Goal: Transaction & Acquisition: Purchase product/service

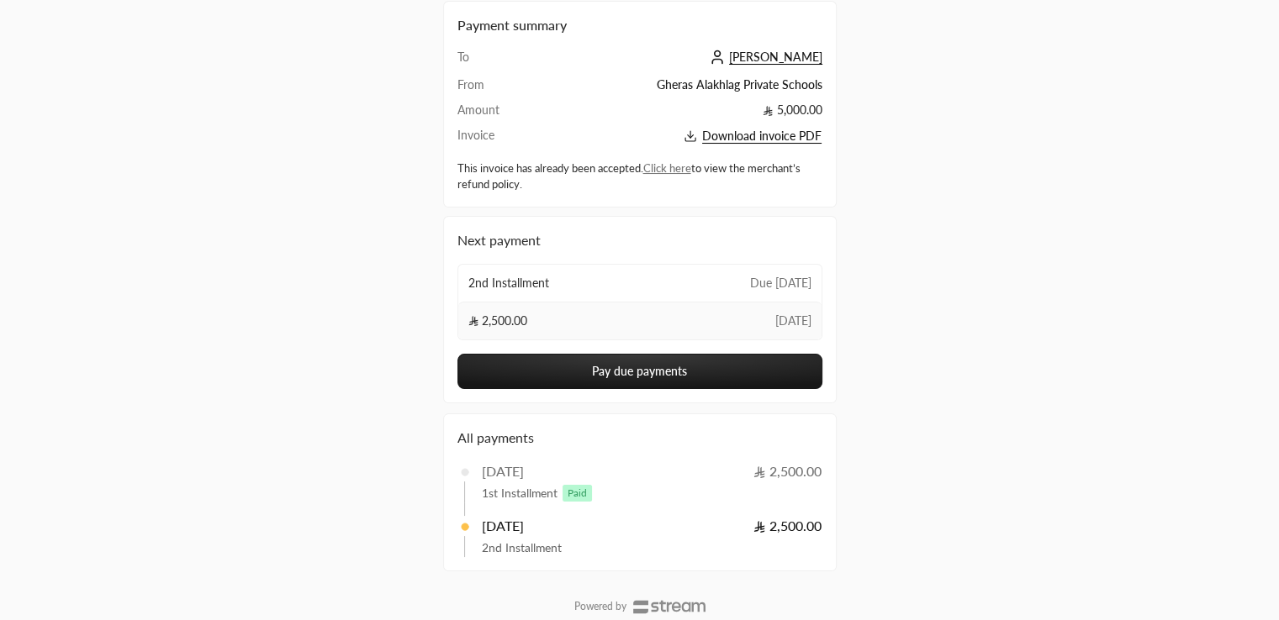
scroll to position [82, 0]
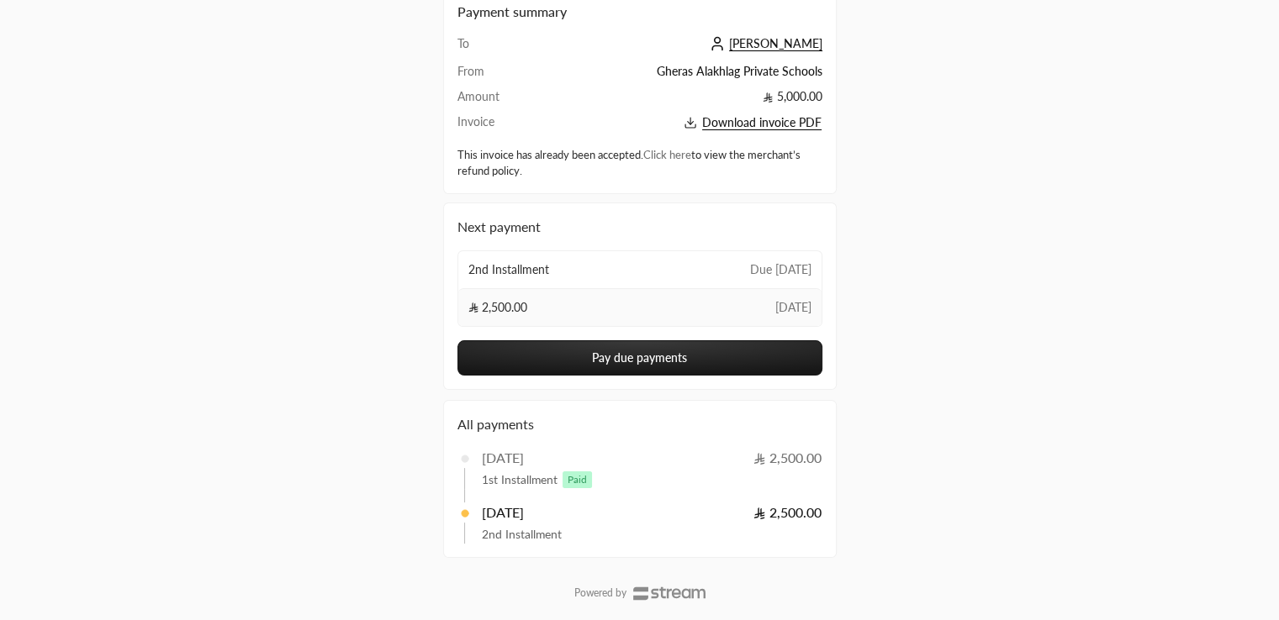
click at [683, 153] on link "Click here" at bounding box center [667, 154] width 48 height 13
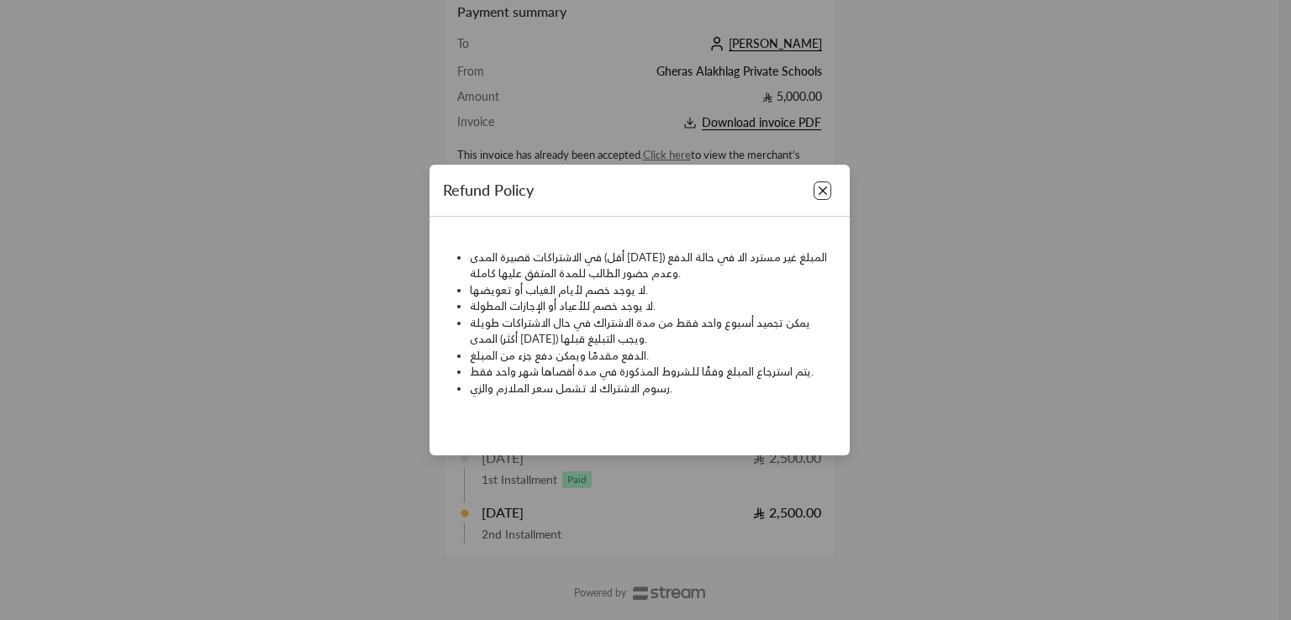
click at [830, 193] on button "Close" at bounding box center [823, 191] width 18 height 18
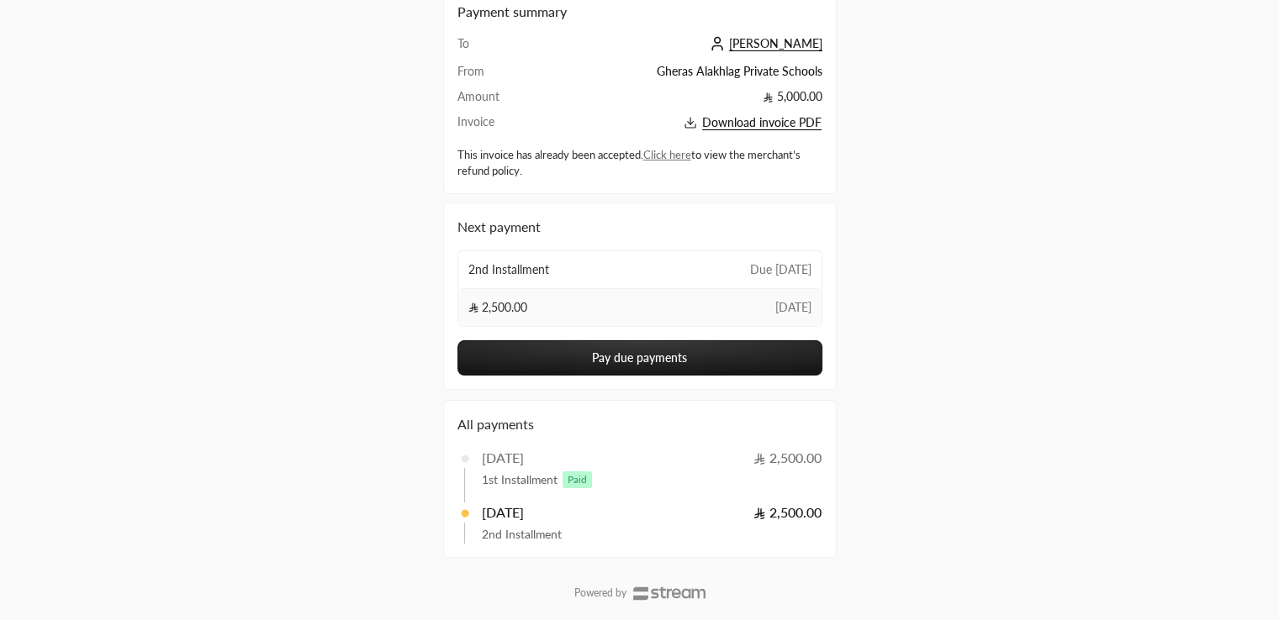
scroll to position [113, 0]
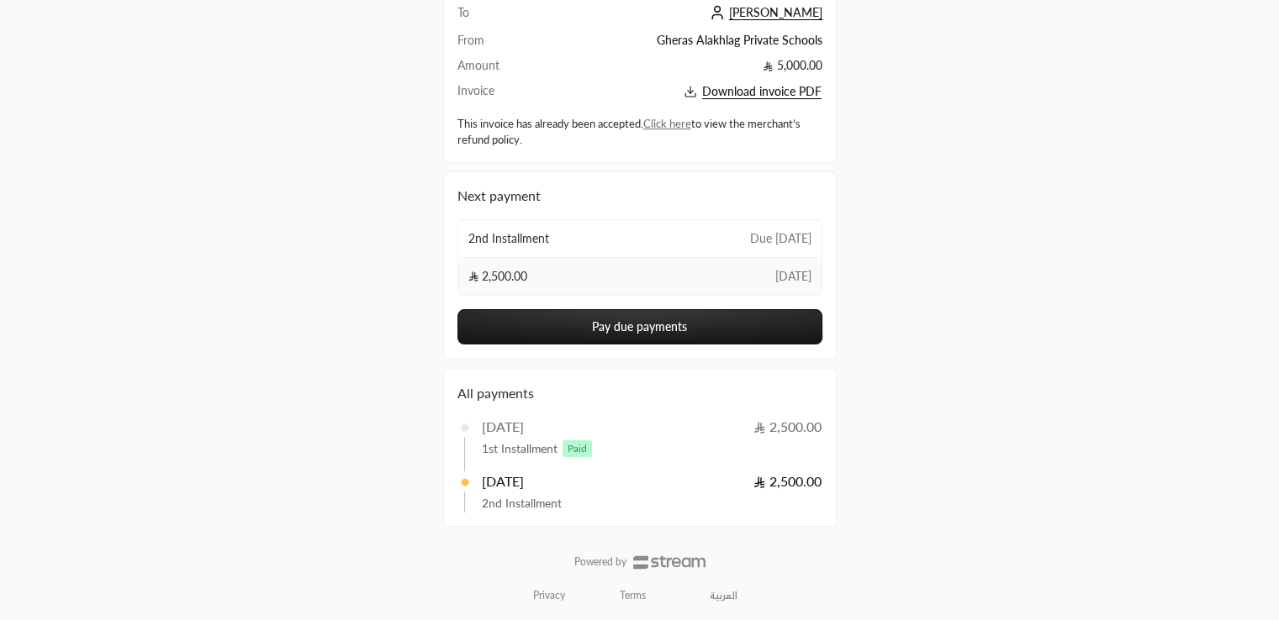
click at [638, 337] on button "Pay due payments" at bounding box center [639, 326] width 365 height 35
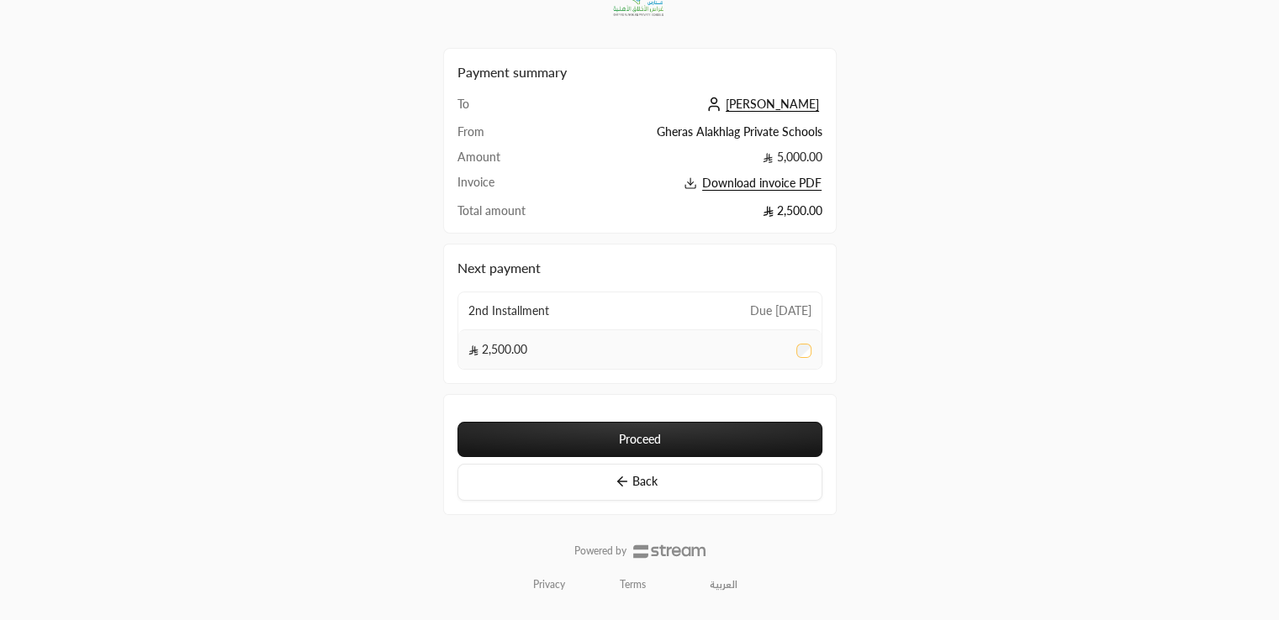
click at [659, 427] on button "Proceed" at bounding box center [639, 439] width 365 height 35
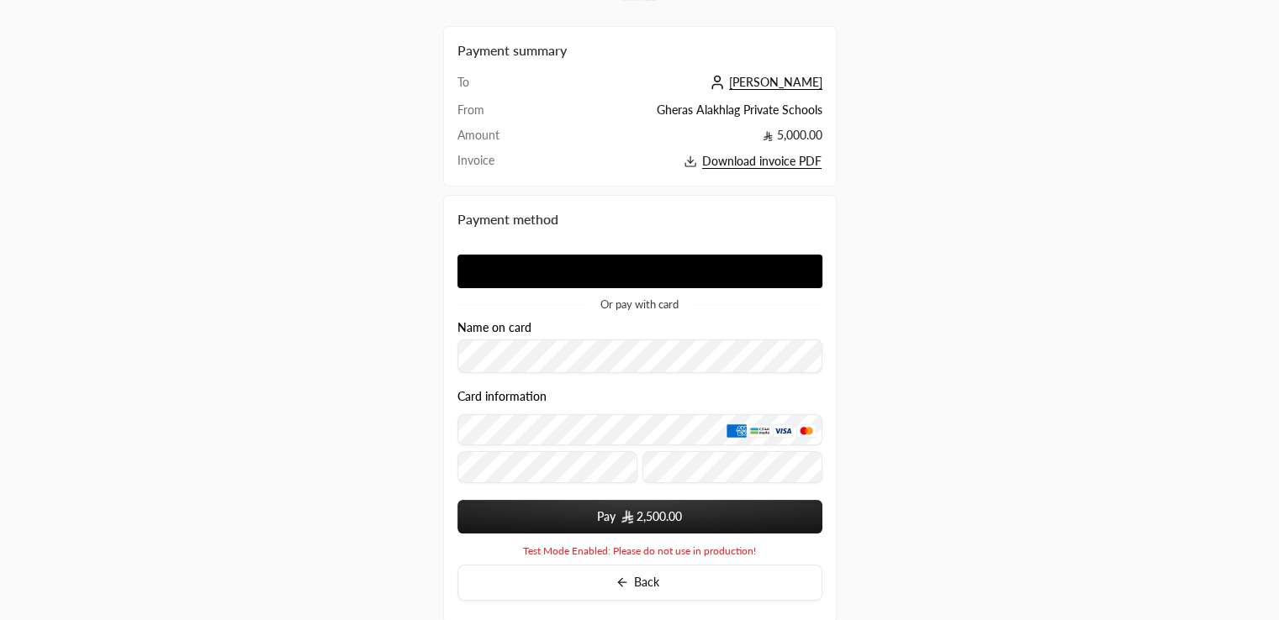
click at [568, 275] on apple-pay-button at bounding box center [639, 272] width 365 height 34
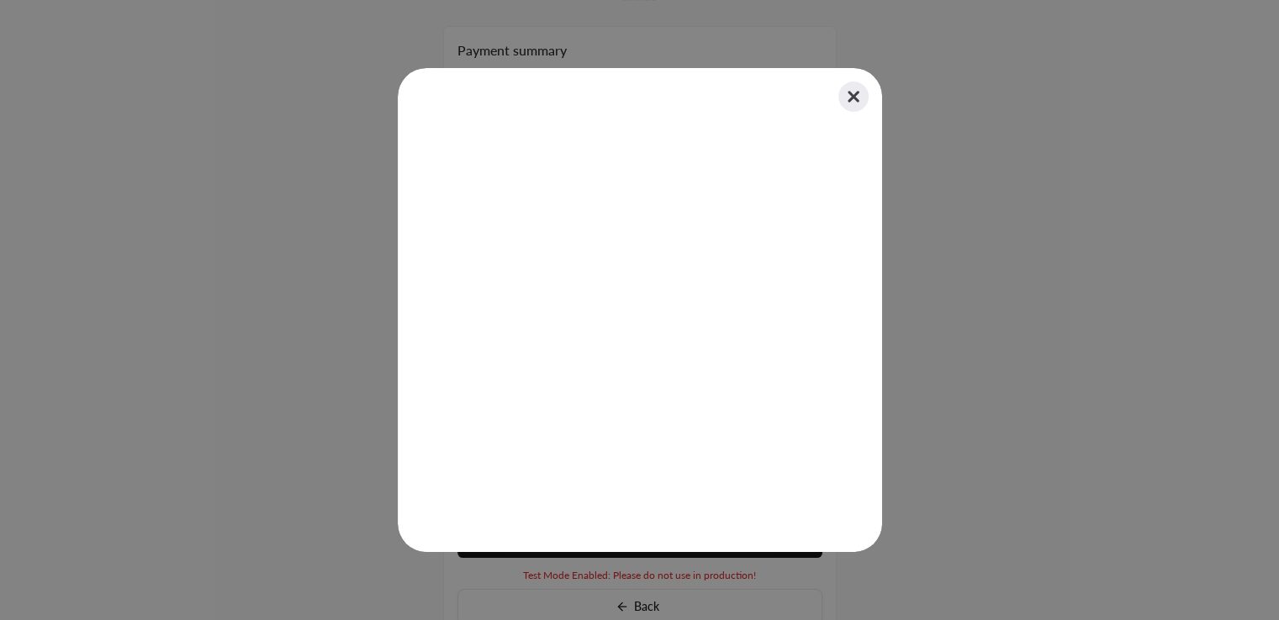
click at [853, 96] on button "Close" at bounding box center [853, 96] width 37 height 37
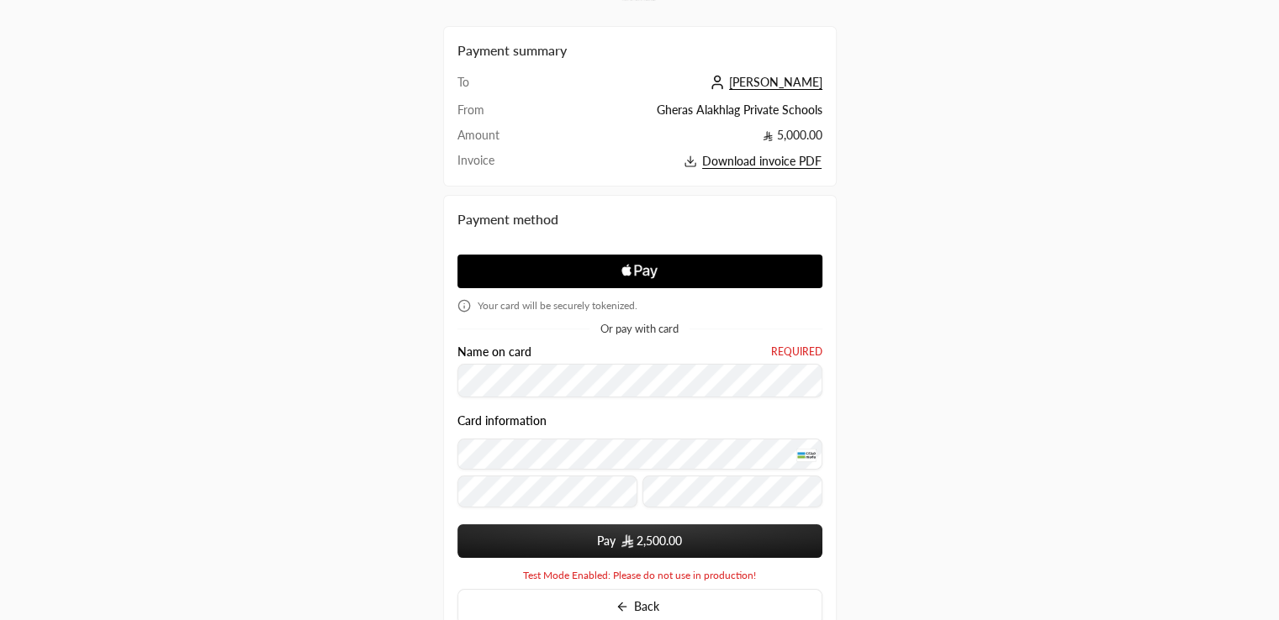
click at [600, 546] on button "Pay 2,500.00" at bounding box center [639, 542] width 365 height 34
